Goal: Task Accomplishment & Management: Manage account settings

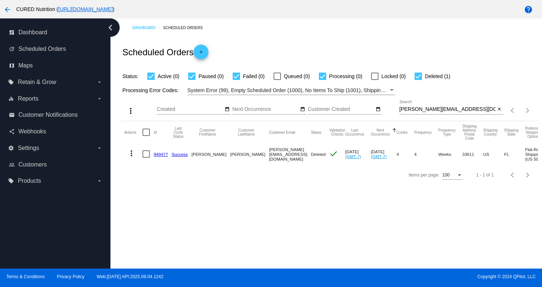
click at [455, 110] on input "[PERSON_NAME][EMAIL_ADDRESS][DOMAIN_NAME]" at bounding box center [447, 109] width 96 height 6
paste input "jecotter2011"
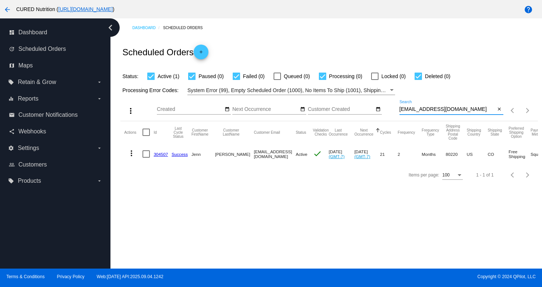
type input "[EMAIL_ADDRESS][DOMAIN_NAME]"
click at [160, 154] on link "304507" at bounding box center [160, 154] width 14 height 5
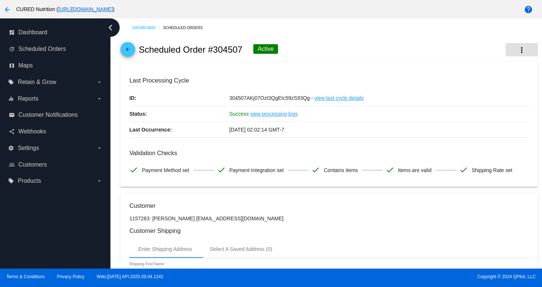
click at [527, 53] on button "more_vert" at bounding box center [521, 49] width 32 height 13
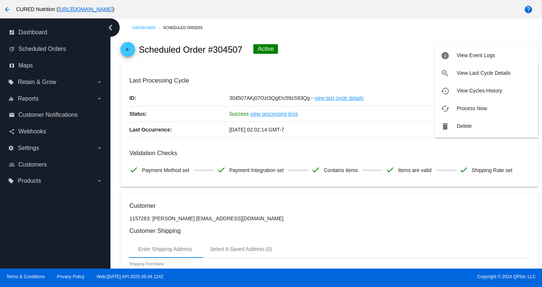
click at [382, 73] on div at bounding box center [271, 143] width 542 height 287
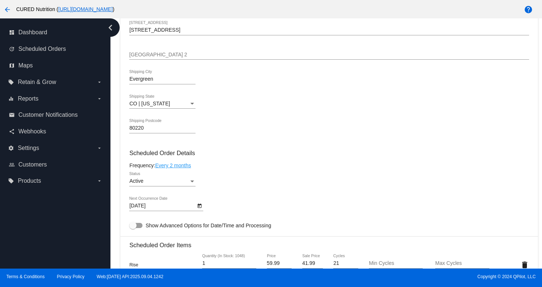
scroll to position [423, 0]
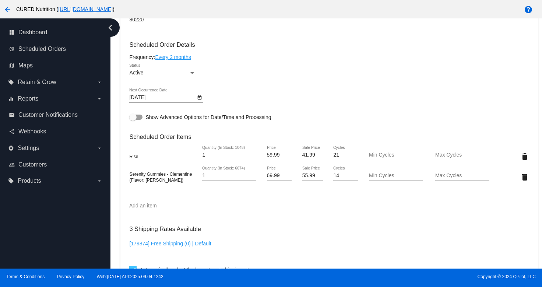
click at [194, 75] on div "Status" at bounding box center [192, 73] width 7 height 6
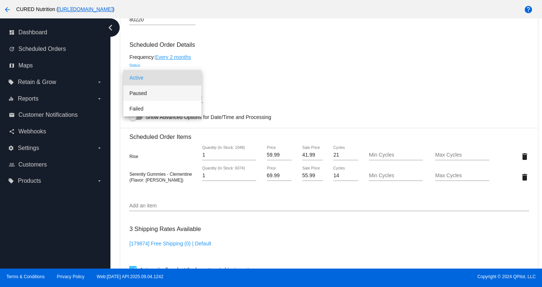
click at [178, 97] on span "Paused" at bounding box center [162, 92] width 66 height 15
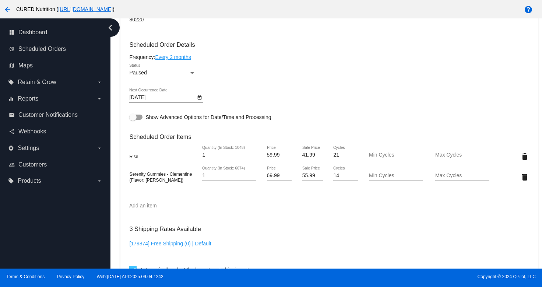
click at [329, 96] on div "[DATE] Next Occurrence Date" at bounding box center [328, 98] width 399 height 21
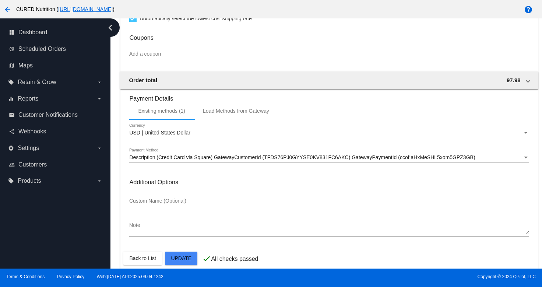
scroll to position [689, 0]
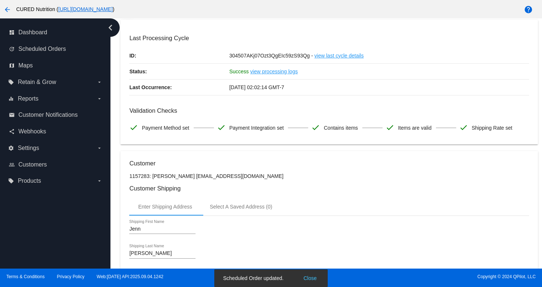
scroll to position [0, 0]
